Goal: Find specific page/section: Find specific page/section

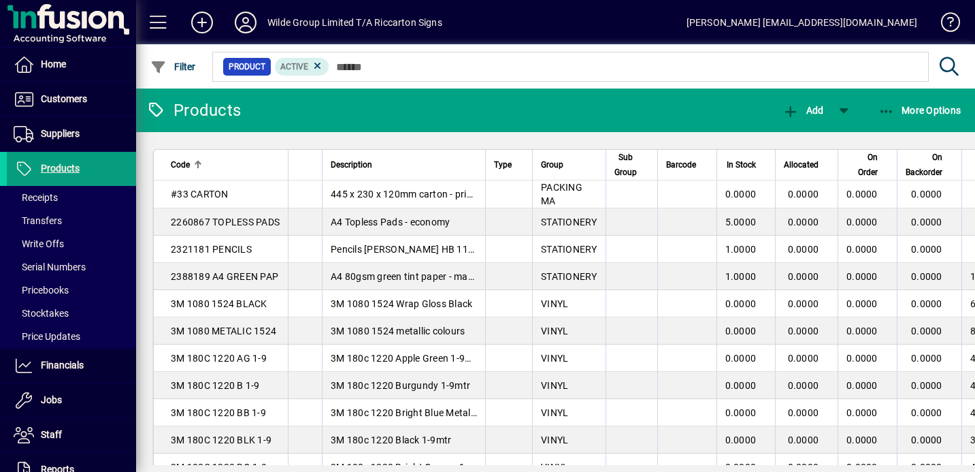
scroll to position [159, 0]
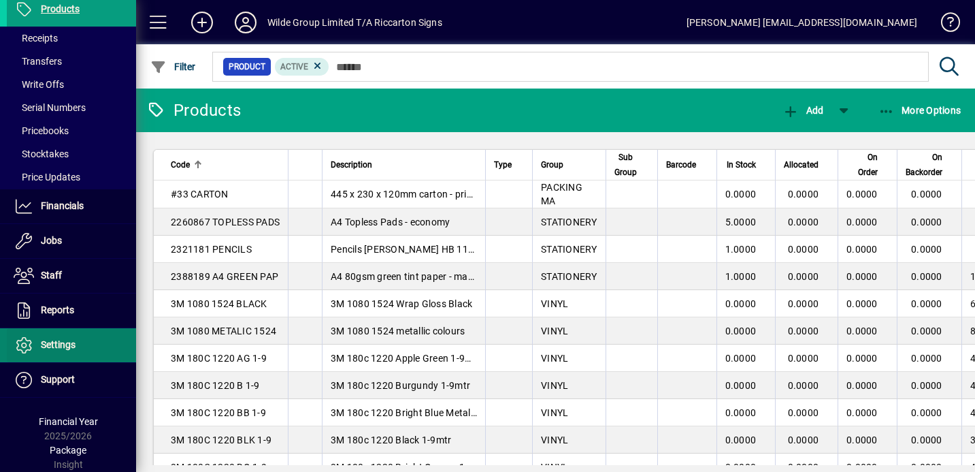
click at [69, 342] on span "Settings" at bounding box center [58, 344] width 35 height 11
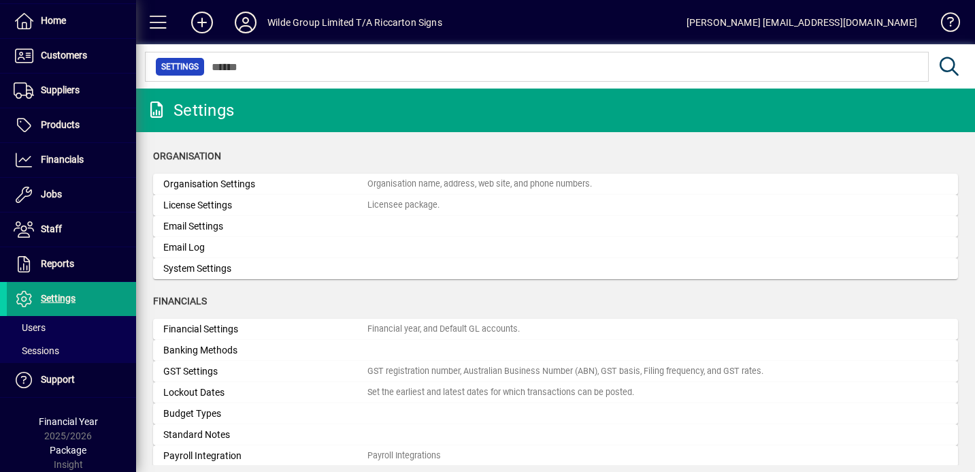
scroll to position [44, 0]
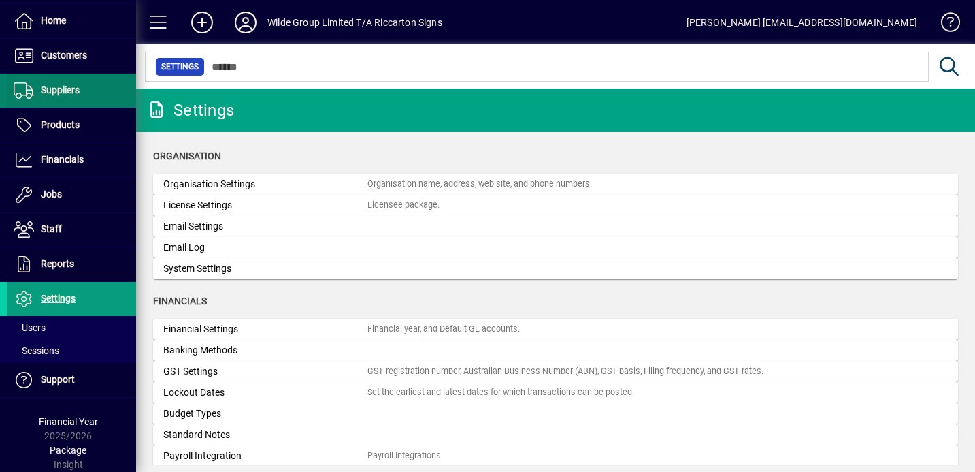
click at [56, 104] on span at bounding box center [71, 90] width 129 height 33
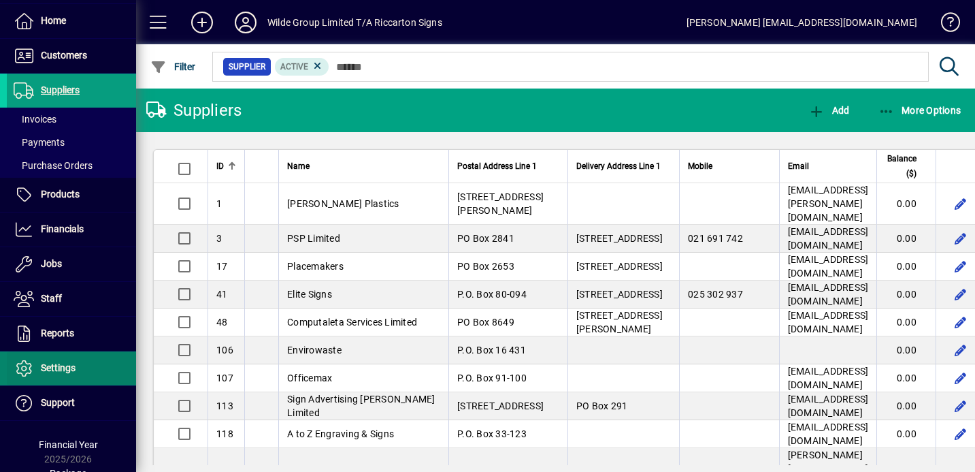
click at [49, 367] on span "Settings" at bounding box center [58, 367] width 35 height 11
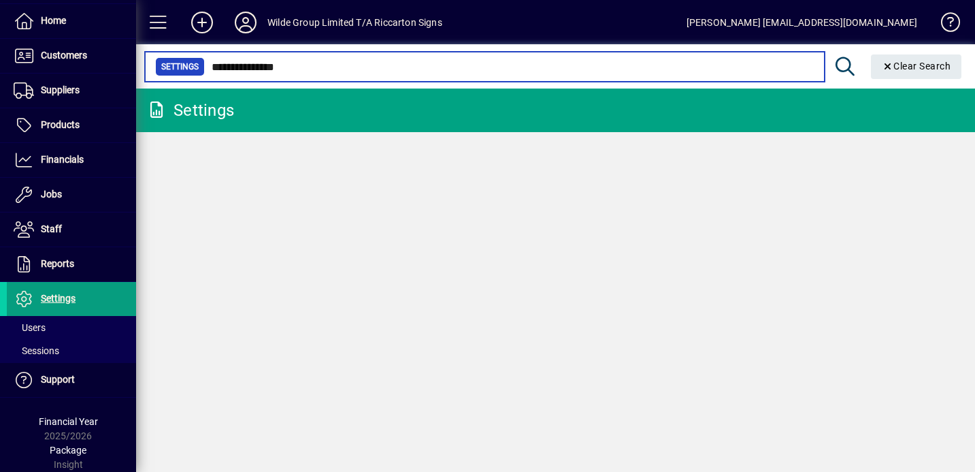
type input "**********"
